Goal: Navigation & Orientation: Go to known website

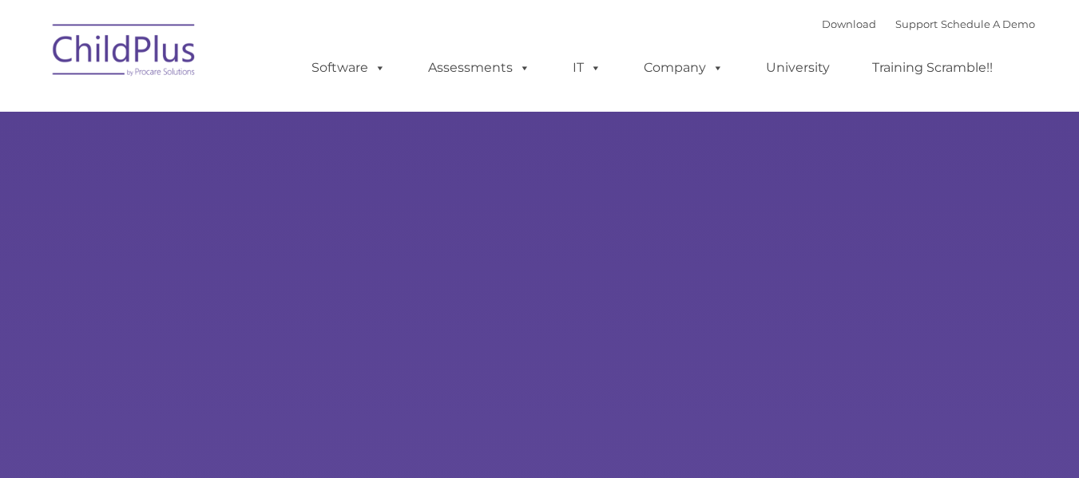
select select "MEDIUM"
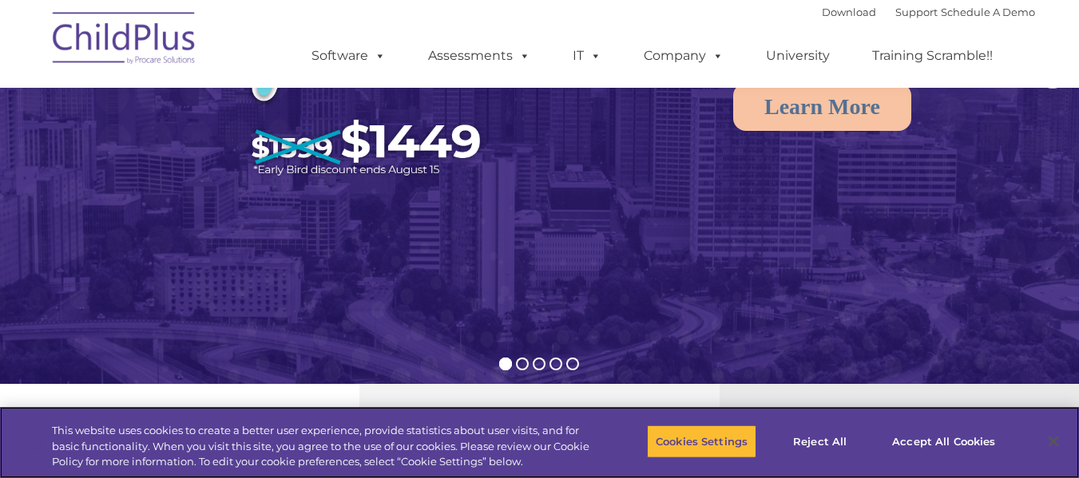
scroll to position [240, 0]
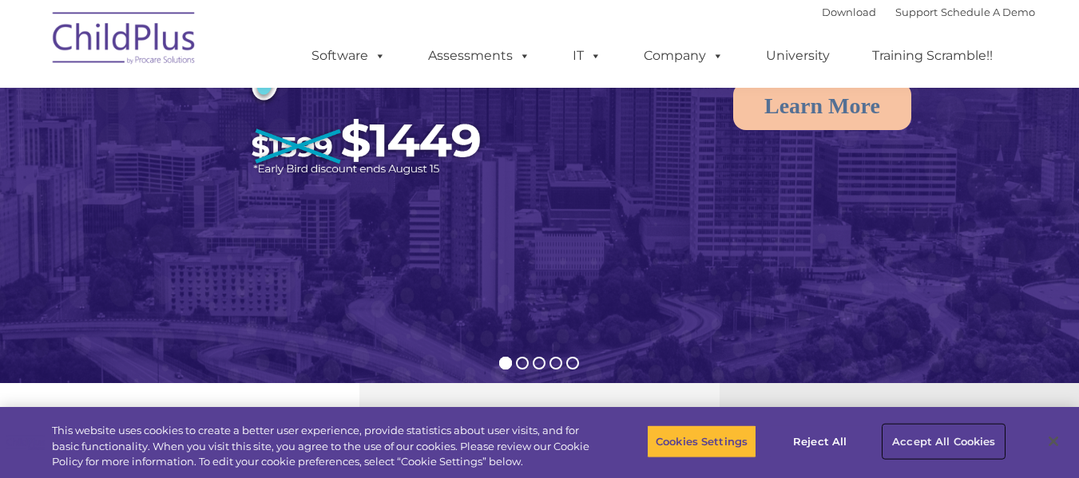
click at [921, 437] on button "Accept All Cookies" at bounding box center [943, 442] width 121 height 34
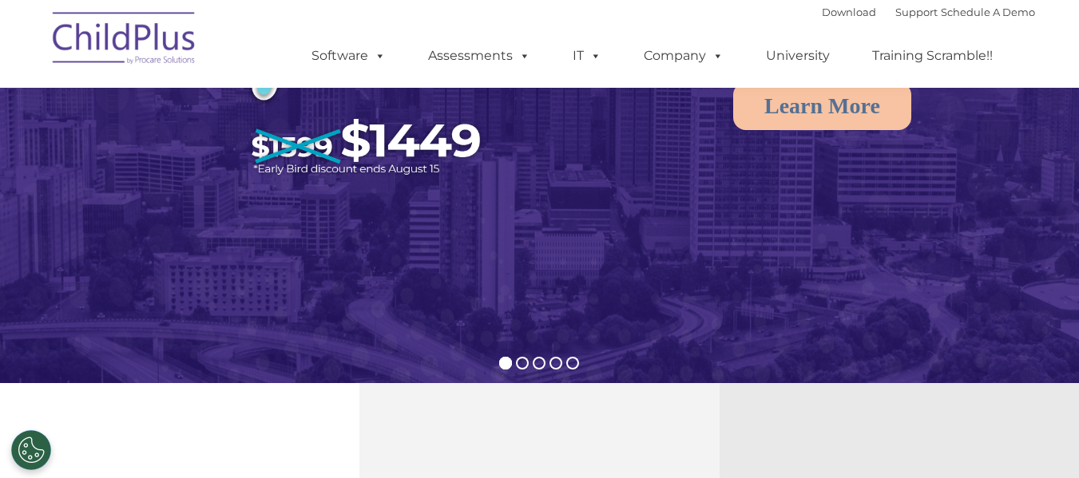
click at [118, 38] on img at bounding box center [125, 41] width 160 height 80
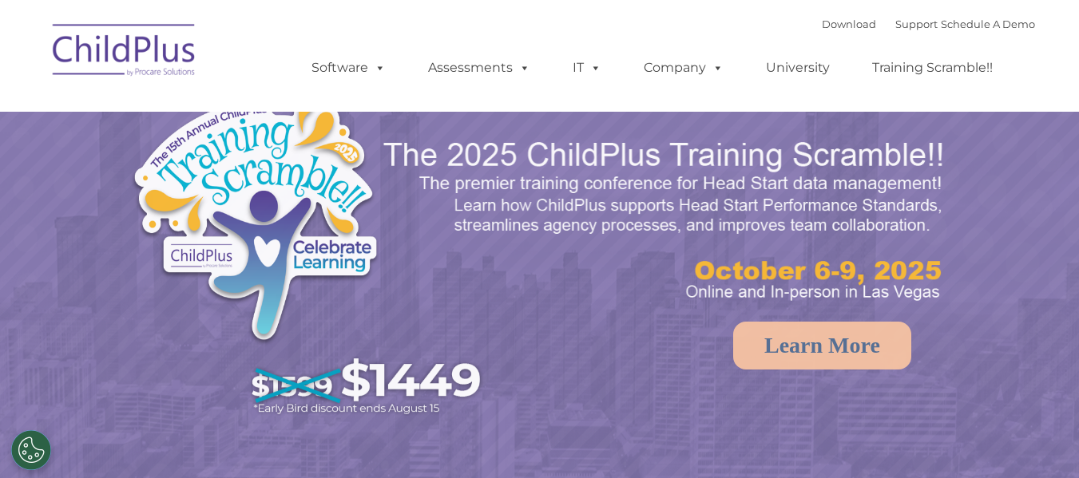
select select "MEDIUM"
